Goal: Task Accomplishment & Management: Use online tool/utility

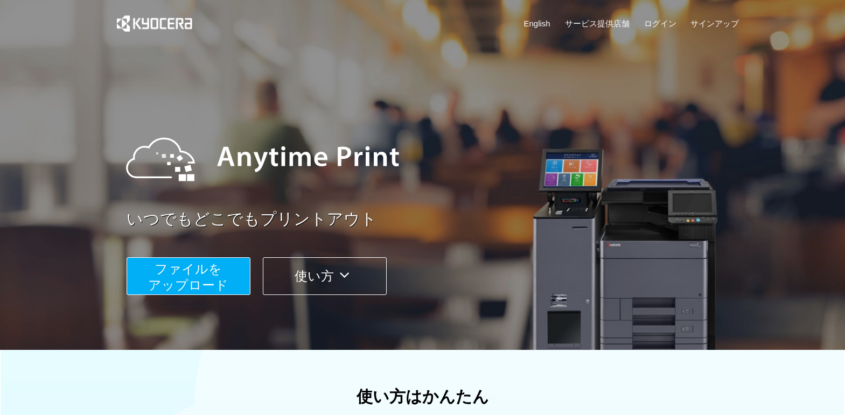
click at [204, 268] on span "ファイルを ​​アップロード" at bounding box center [188, 277] width 80 height 31
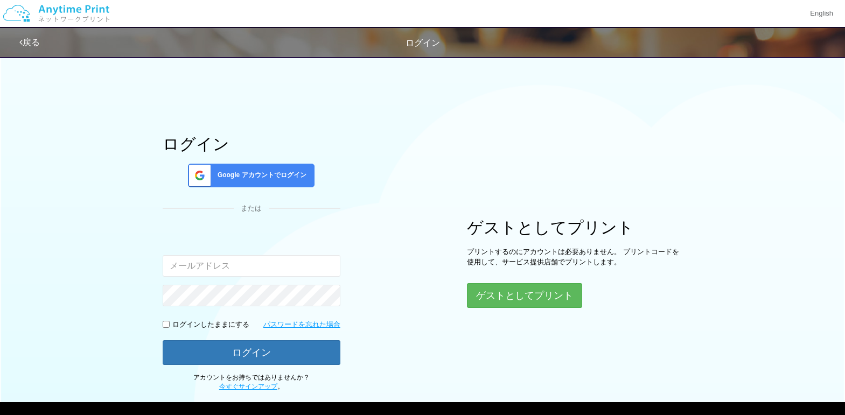
click at [274, 173] on span "Google アカウントでログイン" at bounding box center [259, 175] width 93 height 9
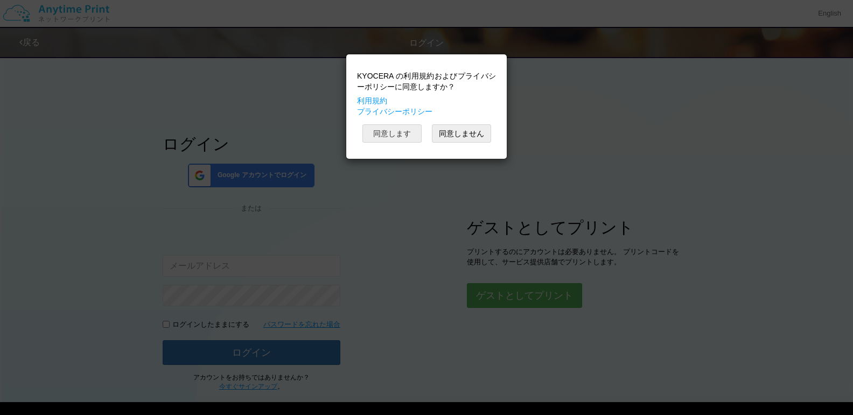
click at [403, 130] on button "同意します" at bounding box center [392, 133] width 59 height 18
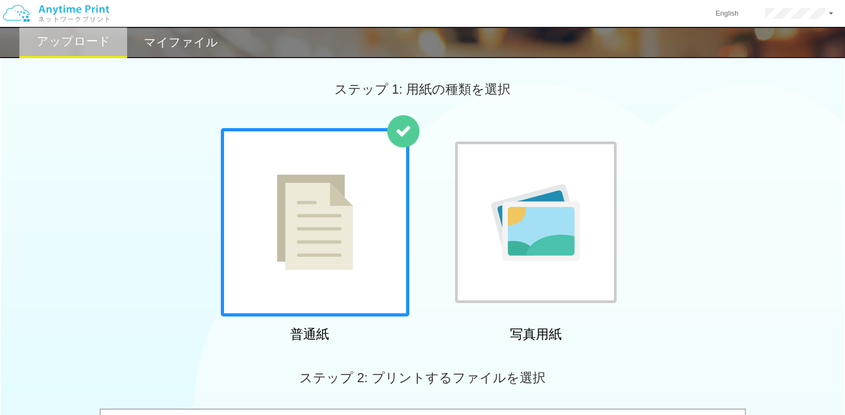
click at [323, 253] on img at bounding box center [315, 223] width 76 height 96
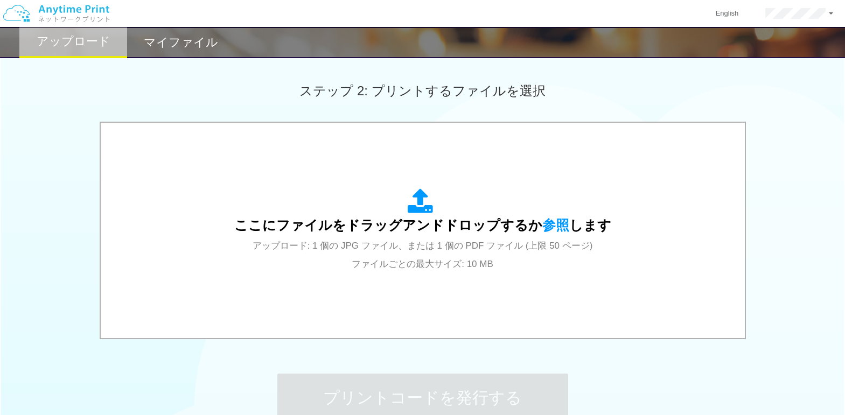
scroll to position [377, 0]
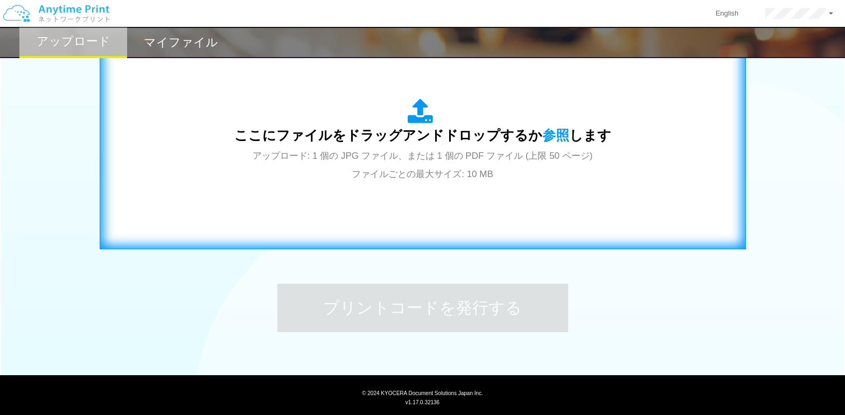
click at [425, 124] on icon at bounding box center [423, 112] width 30 height 27
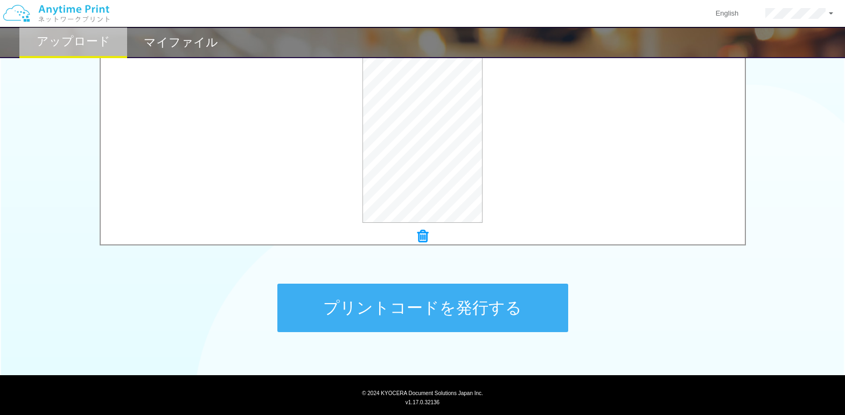
scroll to position [404, 0]
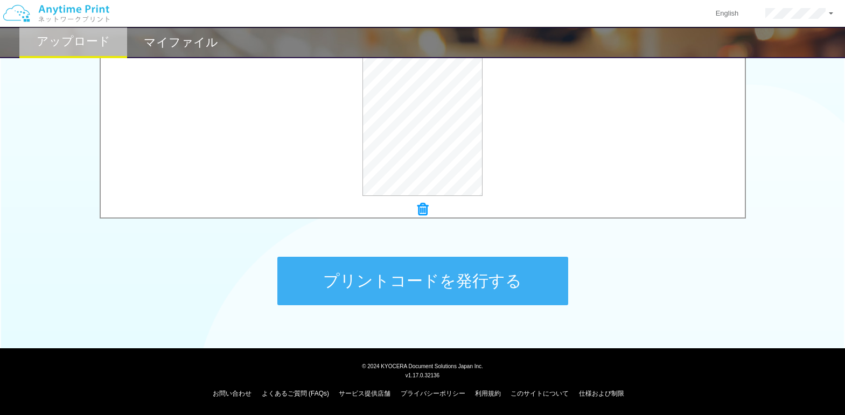
click at [435, 290] on button "プリントコードを発行する" at bounding box center [422, 281] width 291 height 48
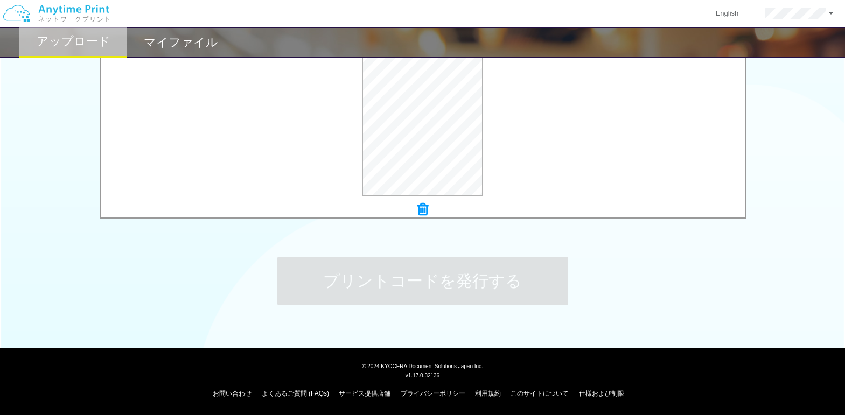
scroll to position [0, 0]
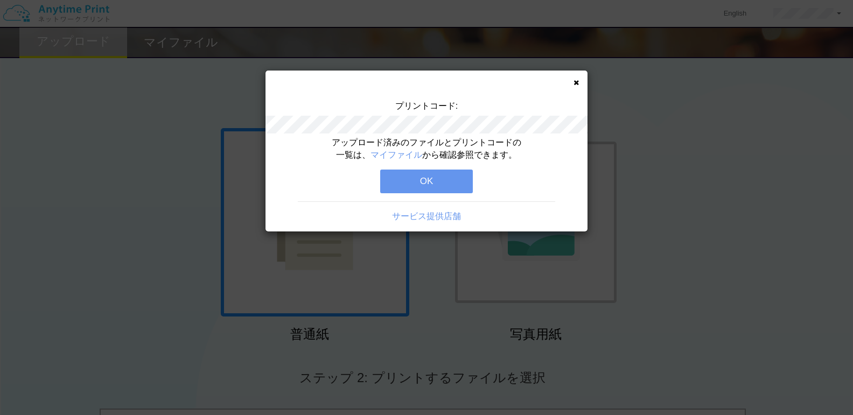
click at [434, 184] on button "OK" at bounding box center [426, 182] width 93 height 24
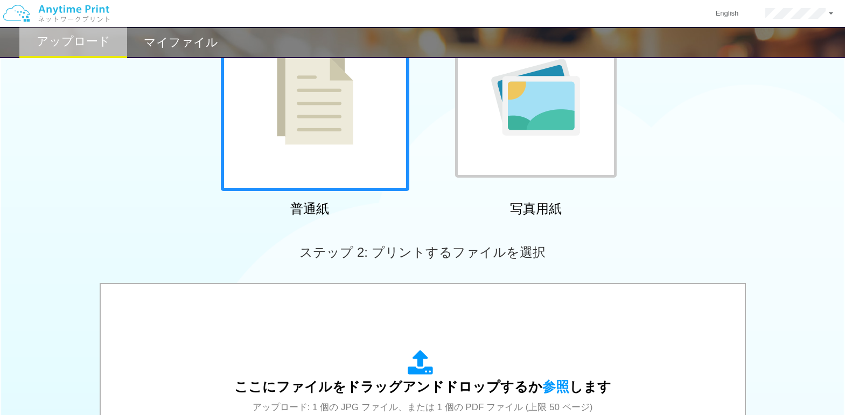
scroll to position [233, 0]
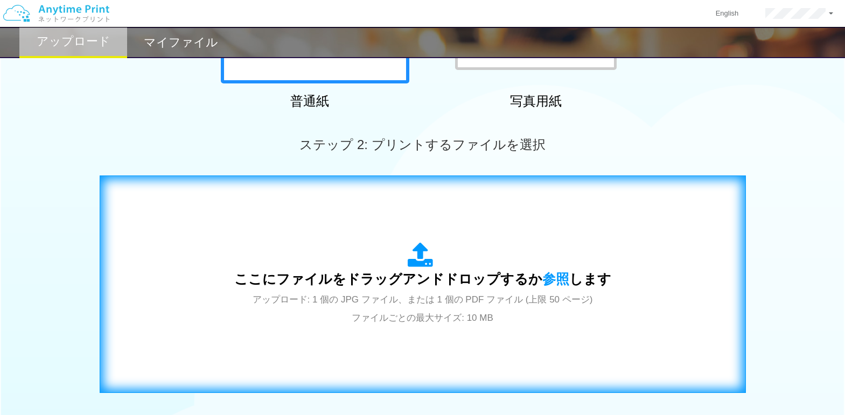
click at [372, 283] on span "ここにファイルをドラッグアンドドロップするか 参照 します" at bounding box center [422, 278] width 377 height 15
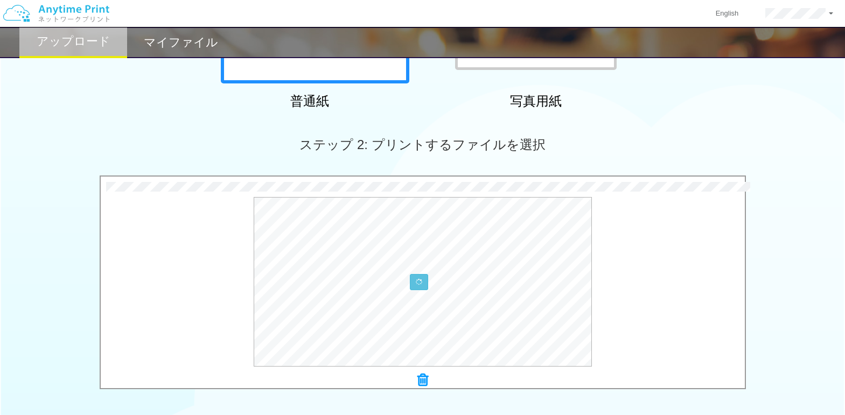
scroll to position [323, 0]
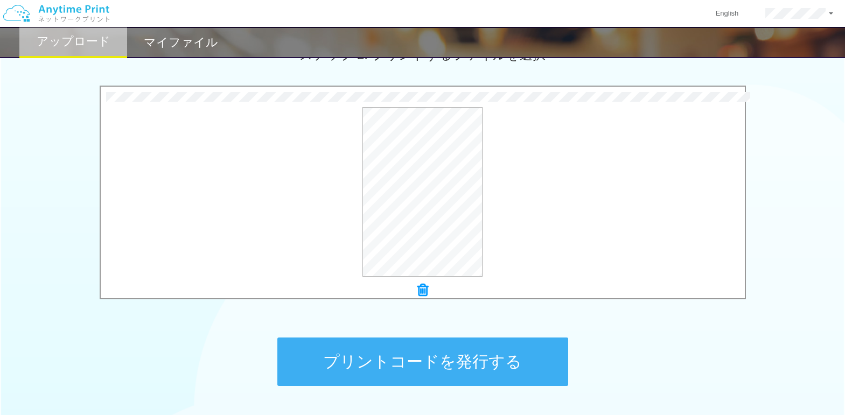
click at [354, 369] on button "プリントコードを発行する" at bounding box center [422, 362] width 291 height 48
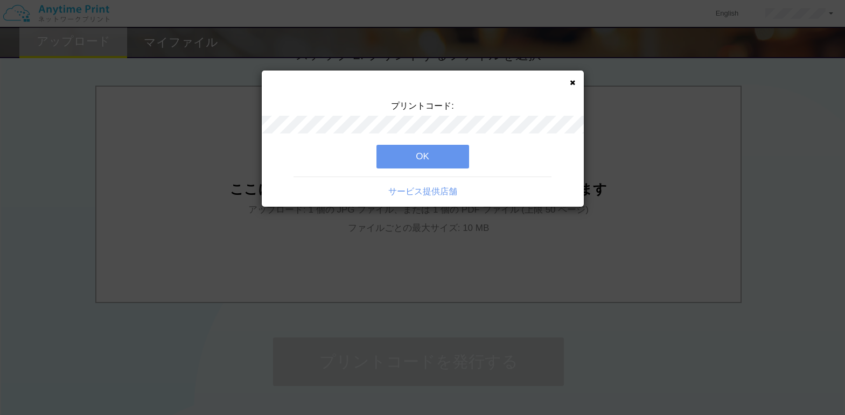
scroll to position [0, 0]
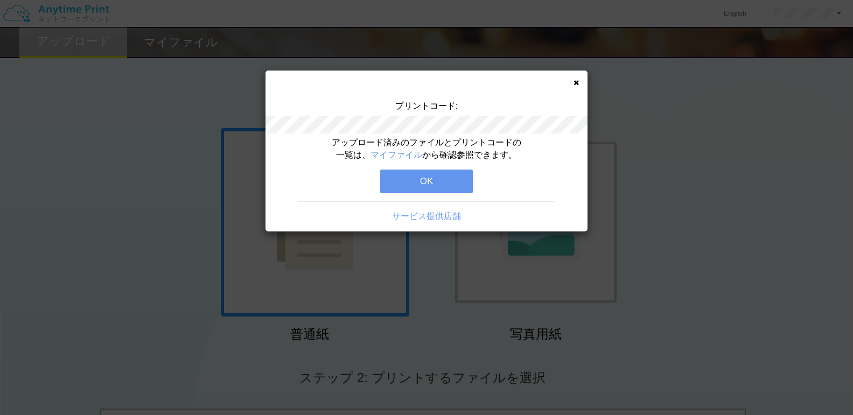
click at [415, 180] on button "OK" at bounding box center [426, 182] width 93 height 24
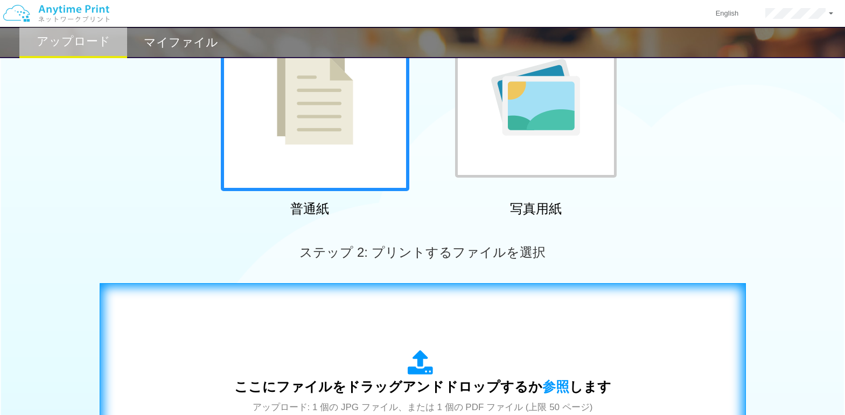
scroll to position [144, 0]
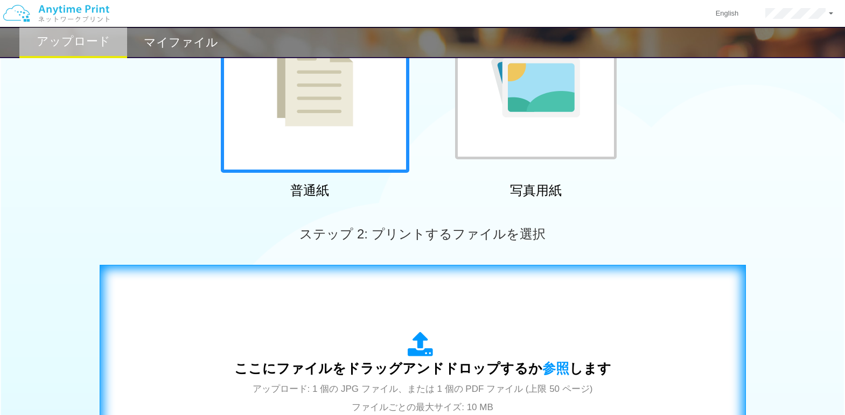
click at [357, 366] on span "ここにファイルをドラッグアンドドロップするか 参照 します" at bounding box center [422, 368] width 377 height 15
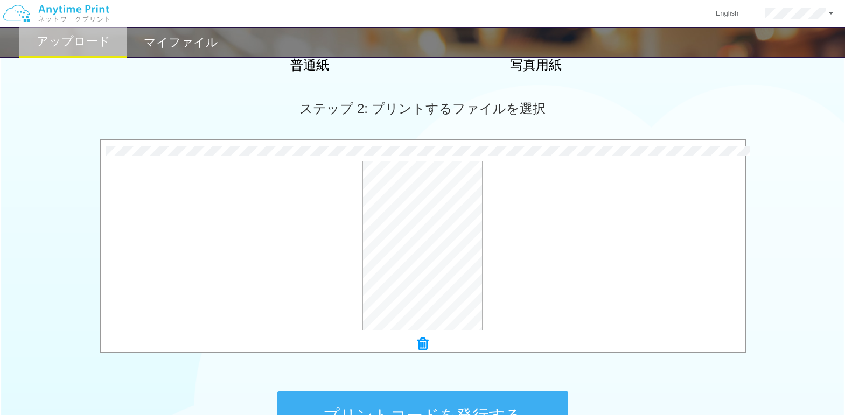
scroll to position [395, 0]
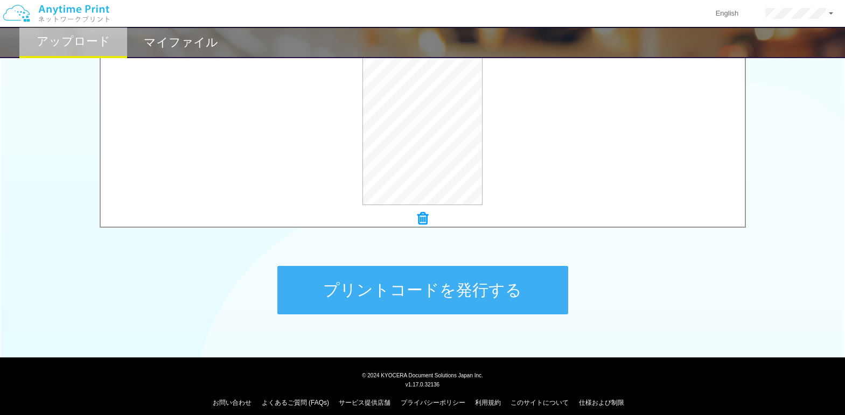
click at [411, 286] on button "プリントコードを発行する" at bounding box center [422, 290] width 291 height 48
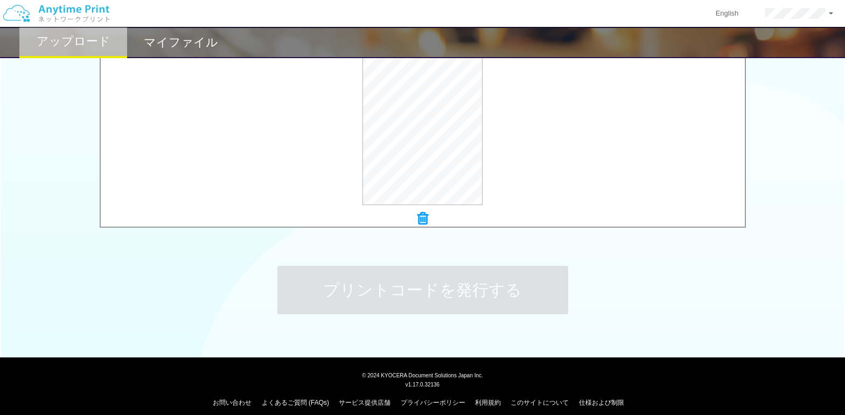
scroll to position [0, 0]
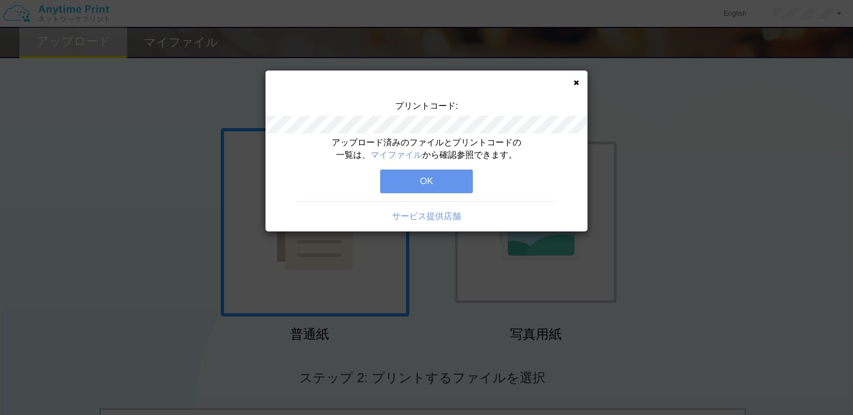
click at [447, 176] on button "OK" at bounding box center [426, 182] width 93 height 24
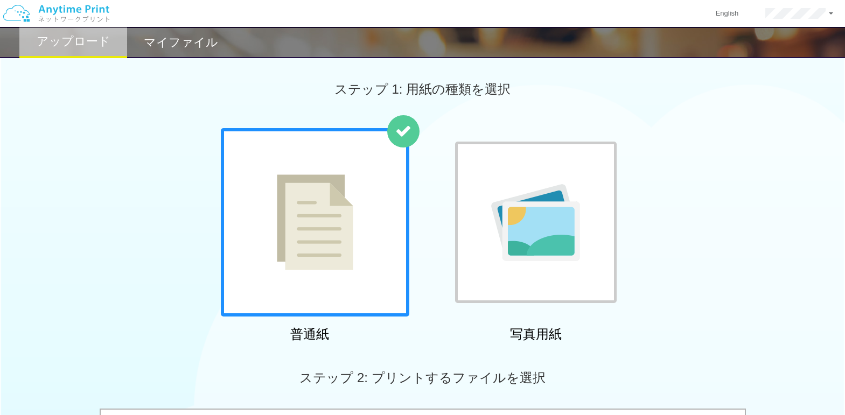
click at [170, 47] on h2 "マイファイル" at bounding box center [181, 42] width 74 height 13
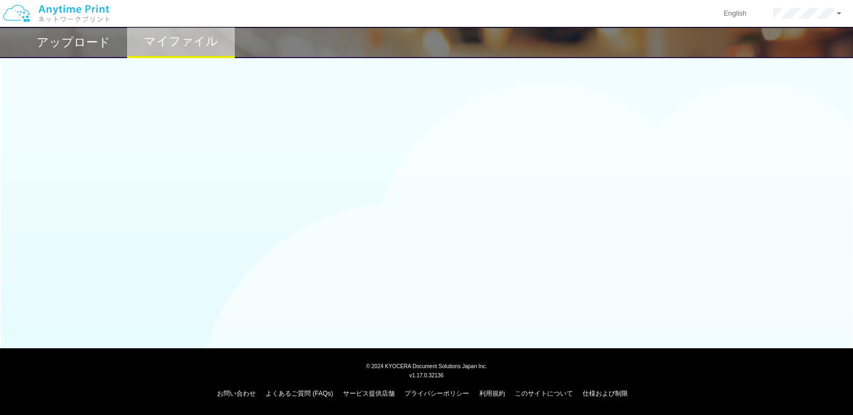
click at [67, 36] on h2 "アップロード" at bounding box center [74, 42] width 74 height 13
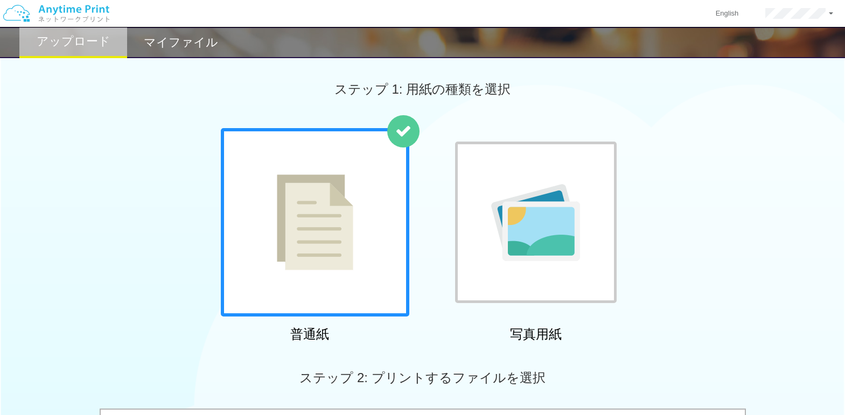
click at [156, 44] on h2 "マイファイル" at bounding box center [181, 42] width 74 height 13
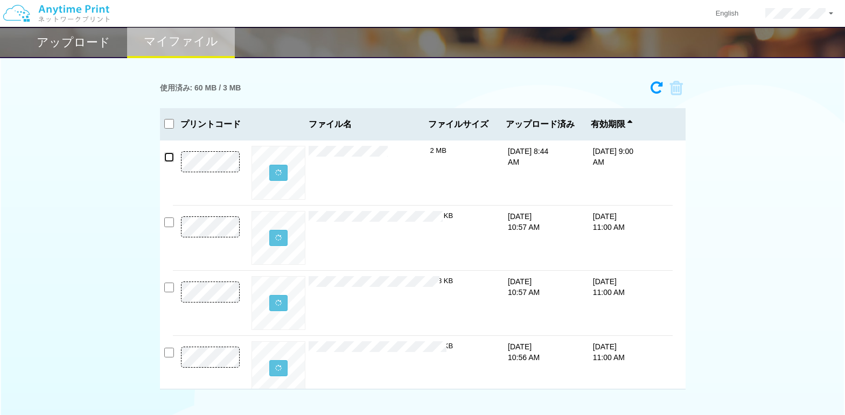
click at [169, 157] on input "checkbox" at bounding box center [169, 157] width 10 height 10
click at [680, 86] on icon at bounding box center [673, 88] width 20 height 16
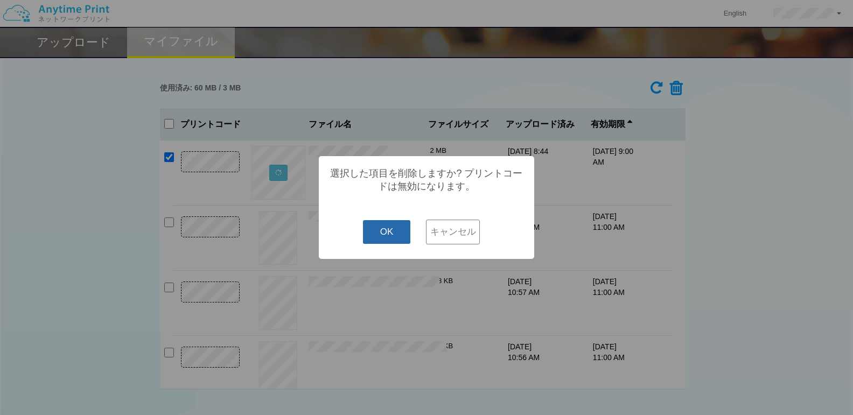
click at [394, 240] on button "OK" at bounding box center [387, 232] width 48 height 24
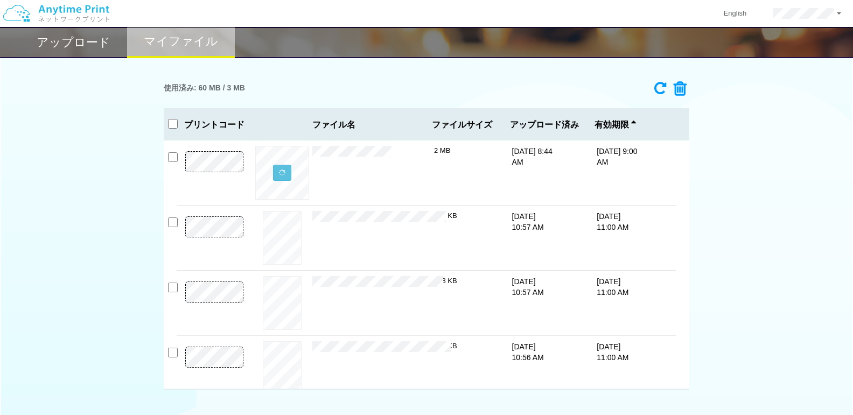
checkbox input "false"
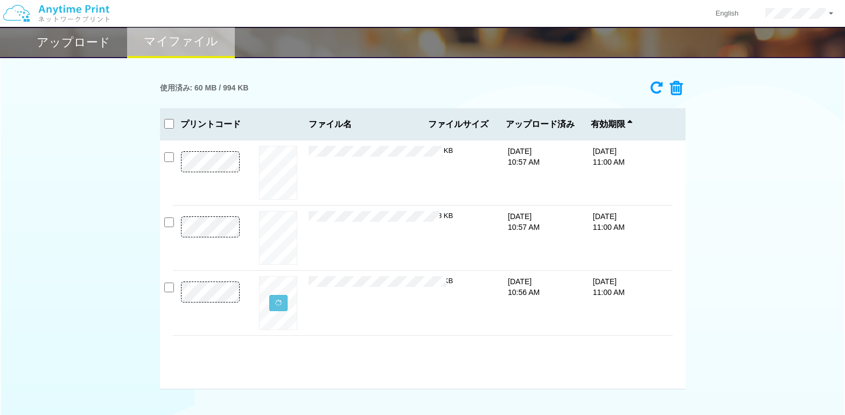
click at [512, 87] on div "使用済み: 60 MB / 994 KB" at bounding box center [423, 88] width 526 height 24
click at [658, 87] on icon at bounding box center [657, 88] width 12 height 14
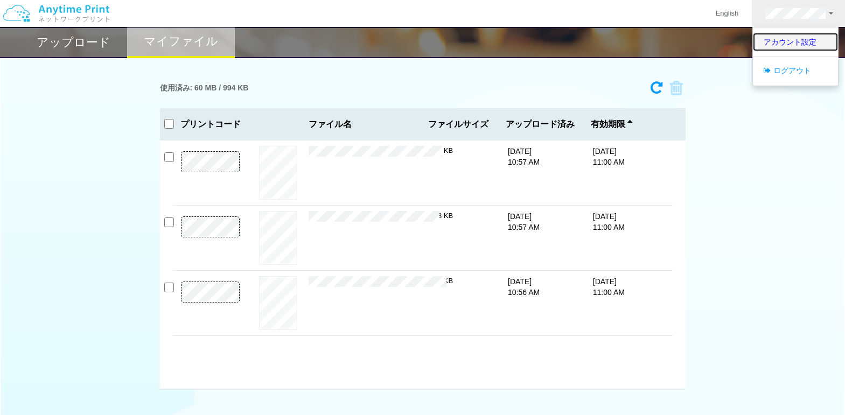
click at [790, 38] on link "アカウント設定" at bounding box center [795, 42] width 85 height 18
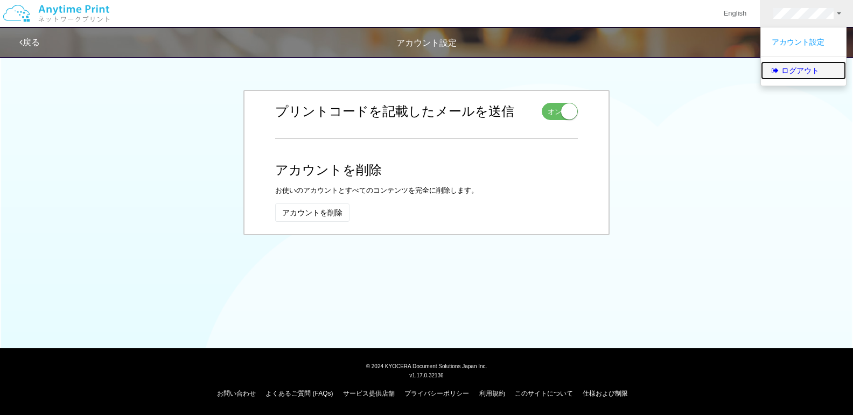
click at [798, 70] on link "ログアウト" at bounding box center [803, 70] width 85 height 18
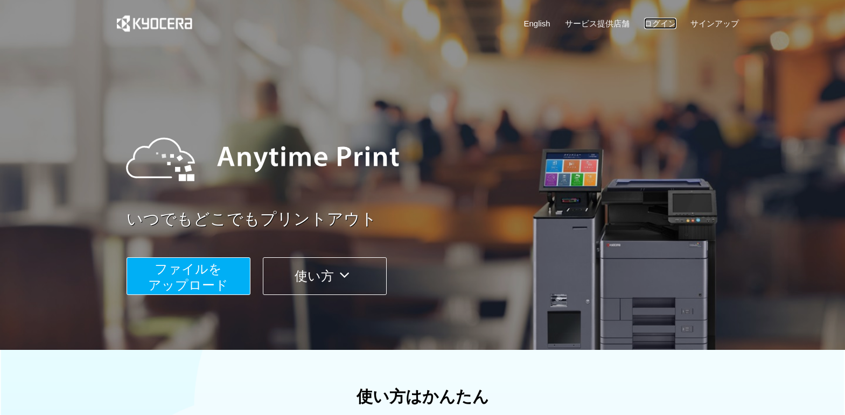
click at [658, 25] on link "ログイン" at bounding box center [660, 23] width 32 height 11
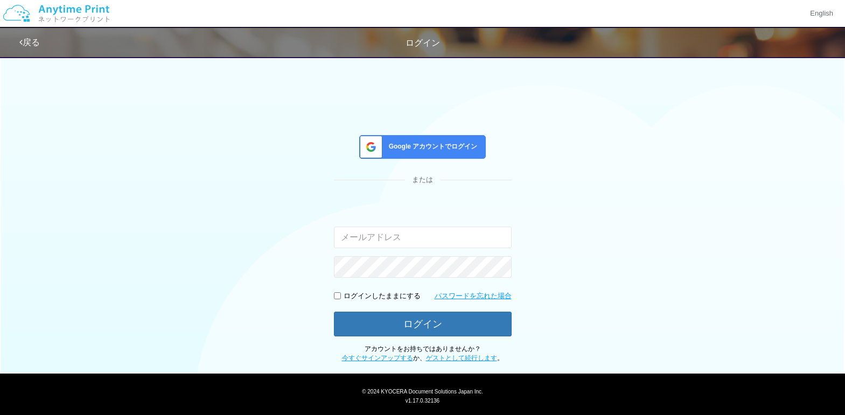
click at [451, 147] on span "Google アカウントでログイン" at bounding box center [431, 146] width 93 height 9
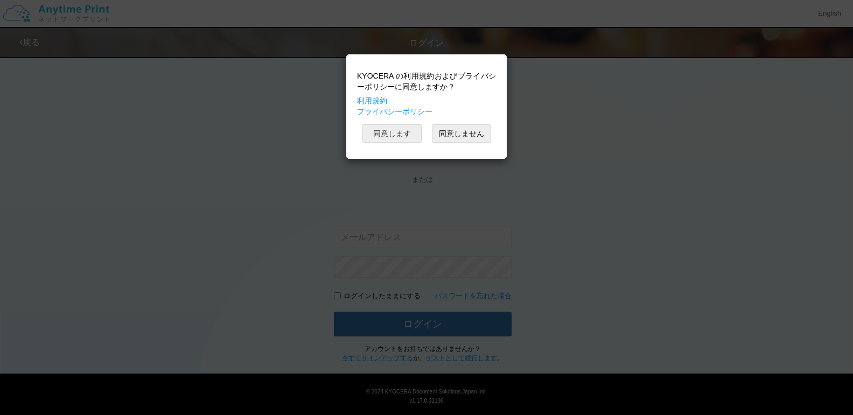
click at [399, 135] on button "同意します" at bounding box center [392, 133] width 59 height 18
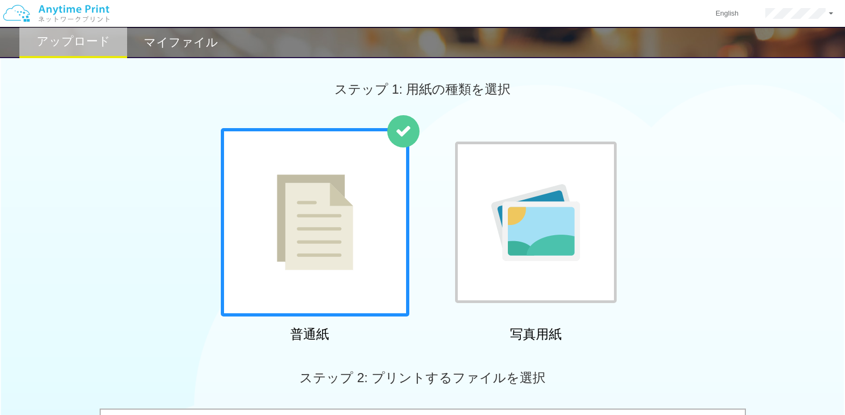
click at [193, 41] on h2 "マイファイル" at bounding box center [181, 42] width 74 height 13
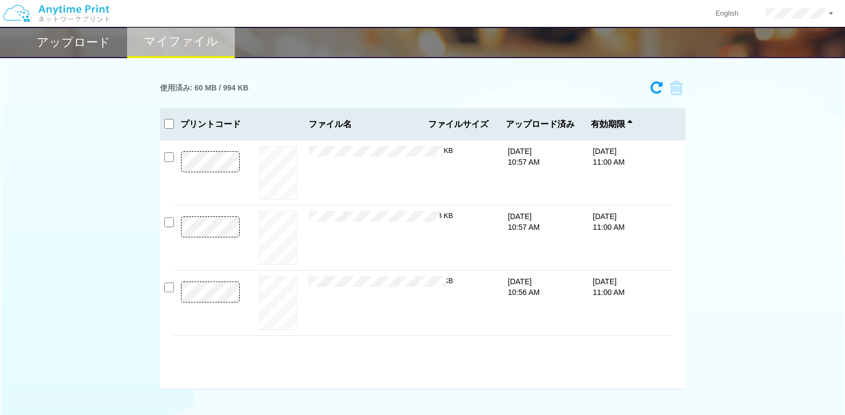
click at [82, 18] on img at bounding box center [56, 14] width 115 height 38
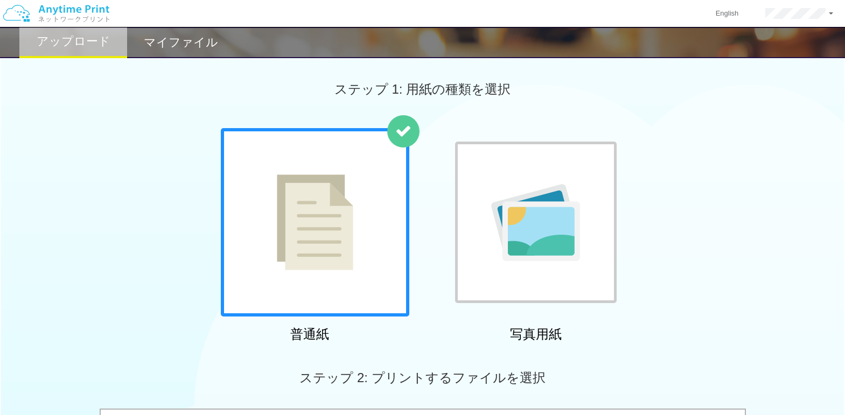
click at [166, 36] on h2 "マイファイル" at bounding box center [181, 42] width 74 height 13
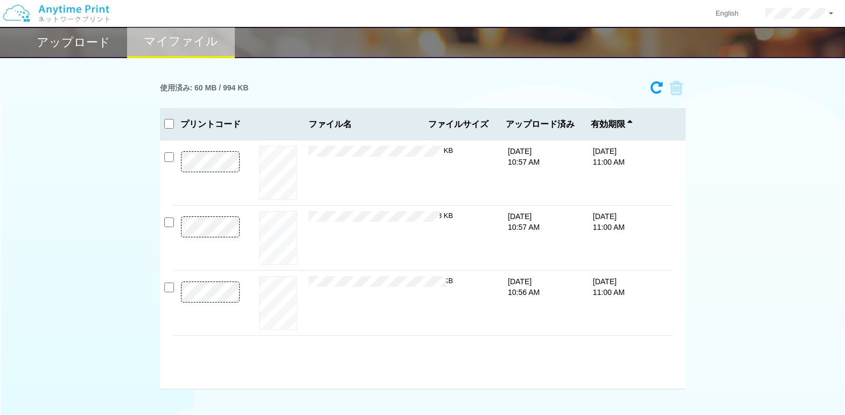
drag, startPoint x: 740, startPoint y: 64, endPoint x: 742, endPoint y: 57, distance: 7.3
